Goal: Task Accomplishment & Management: Manage account settings

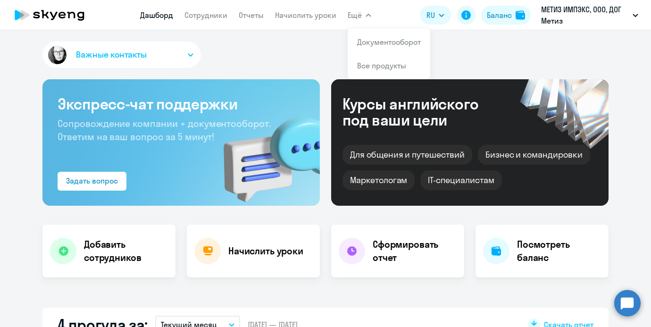
click at [354, 17] on span "Ещё" at bounding box center [355, 14] width 14 height 11
click at [351, 17] on span "Ещё" at bounding box center [355, 14] width 14 height 11
click at [327, 14] on link "Начислить уроки" at bounding box center [305, 14] width 61 height 9
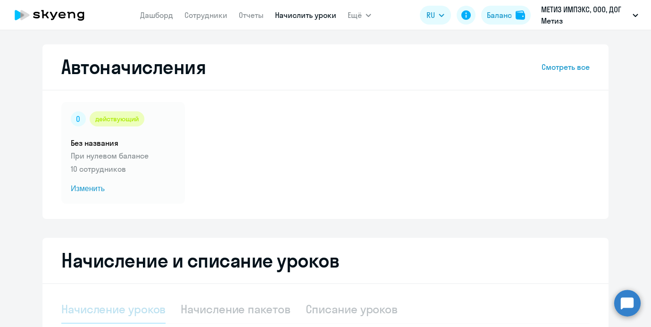
select select "10"
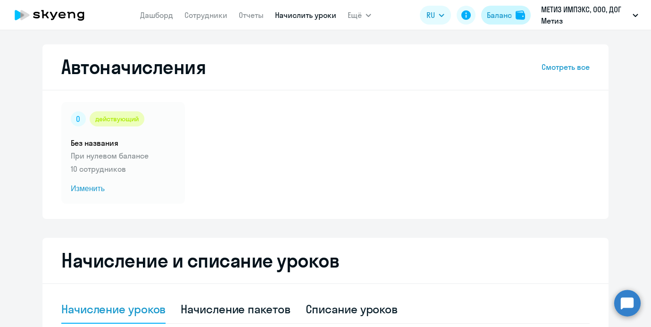
click at [494, 20] on div "Баланс" at bounding box center [499, 14] width 25 height 11
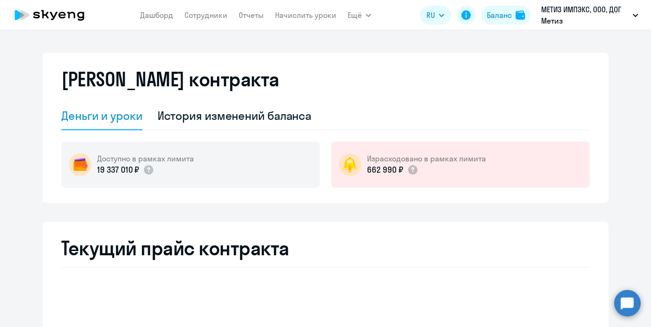
select select "english_adult_not_native_speaker"
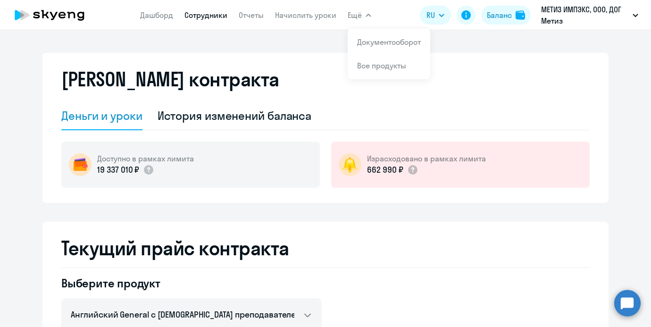
click at [213, 16] on link "Сотрудники" at bounding box center [205, 14] width 43 height 9
select select "30"
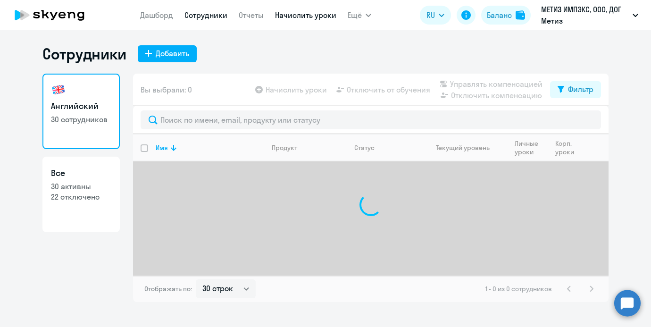
click at [289, 15] on link "Начислить уроки" at bounding box center [305, 14] width 61 height 9
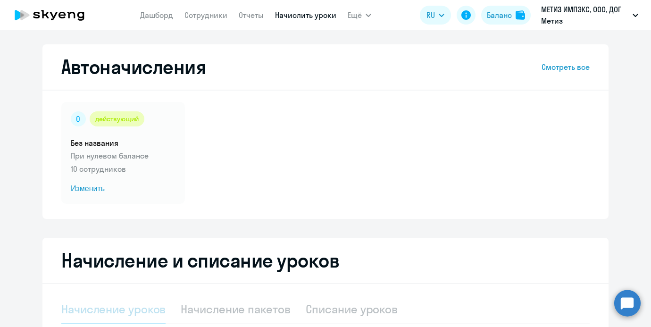
select select "10"
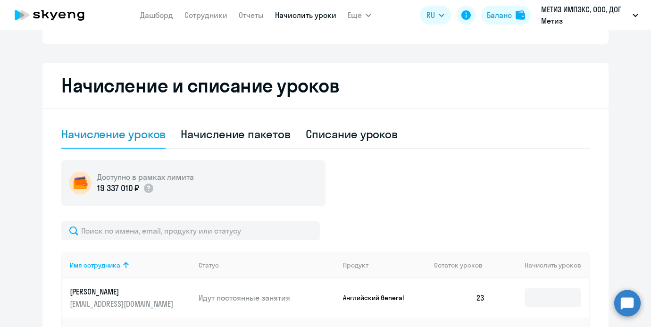
scroll to position [176, 0]
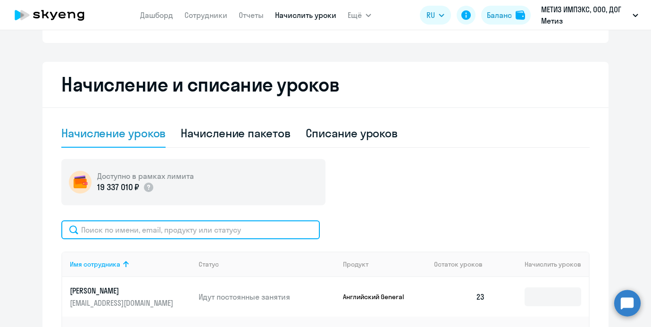
click at [177, 223] on input "text" at bounding box center [190, 229] width 258 height 19
type input "изюм"
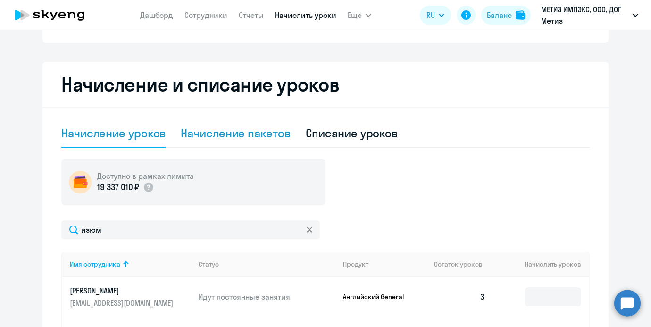
click at [188, 135] on div "Начисление пакетов" at bounding box center [235, 132] width 109 height 15
select select "10"
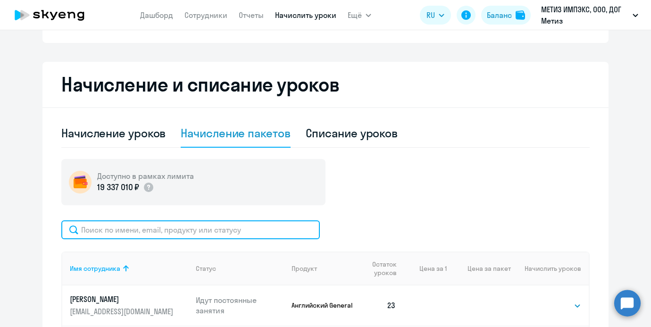
click at [175, 222] on input "text" at bounding box center [190, 229] width 258 height 19
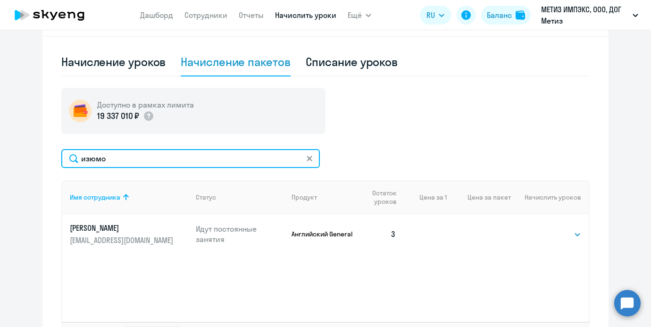
scroll to position [254, 0]
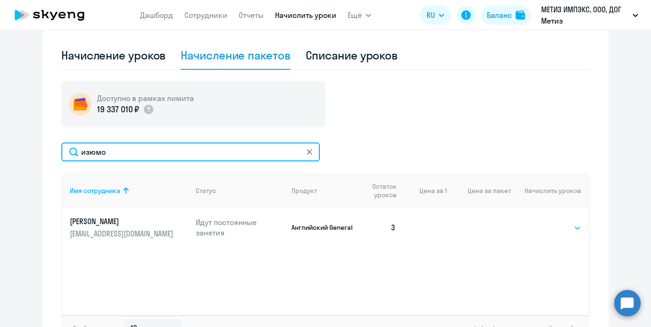
type input "изюмо"
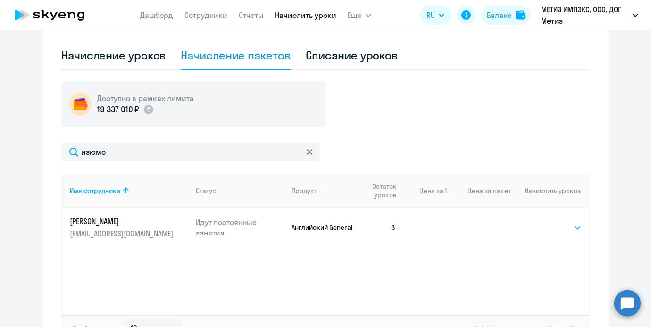
click at [555, 226] on select "Выбрать 4 8 16 32 64 96 128" at bounding box center [561, 227] width 39 height 11
select select "16"
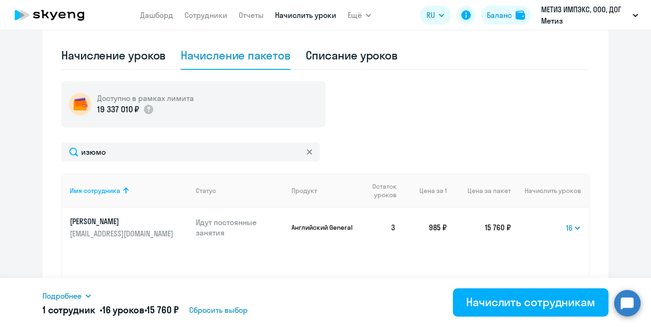
click at [70, 303] on h5 "1 сотрудник • 16 уроков • 15 760 ₽" at bounding box center [110, 309] width 136 height 13
click at [68, 294] on span "Подробнее" at bounding box center [61, 295] width 39 height 11
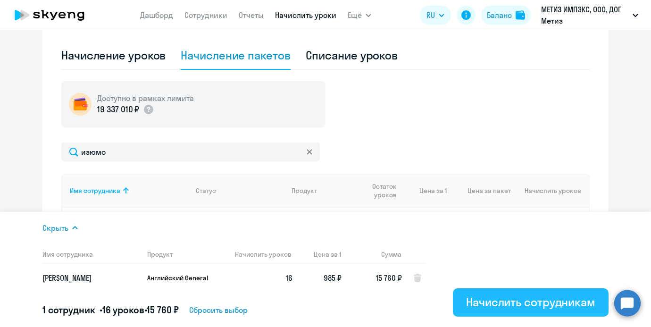
click at [490, 314] on button "Начислить сотрудникам" at bounding box center [531, 302] width 156 height 28
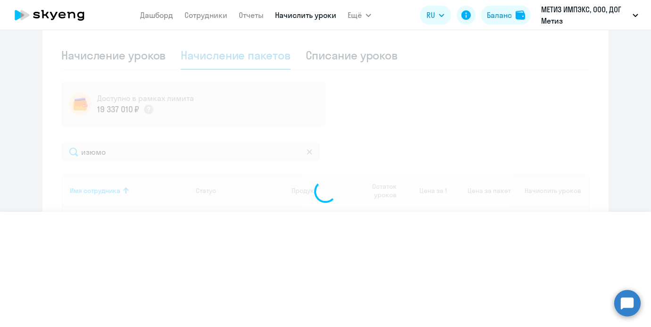
select select
